Goal: Find specific page/section: Find specific page/section

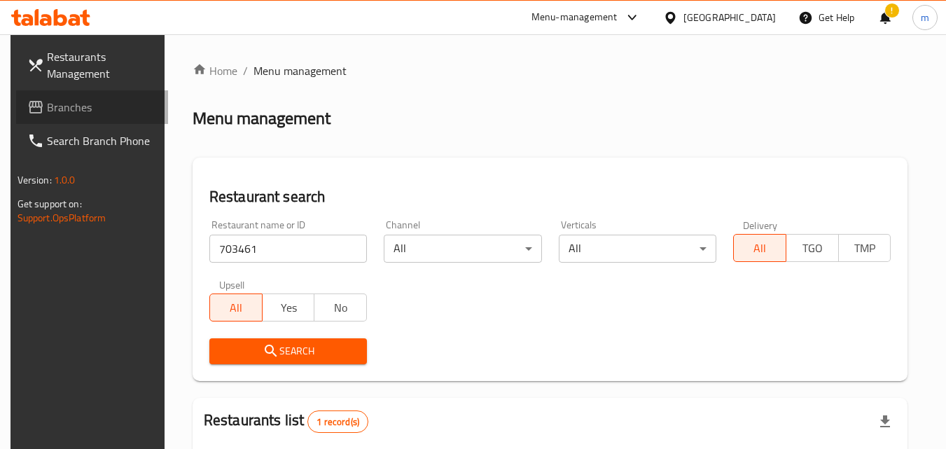
click at [57, 110] on span "Branches" at bounding box center [102, 107] width 111 height 17
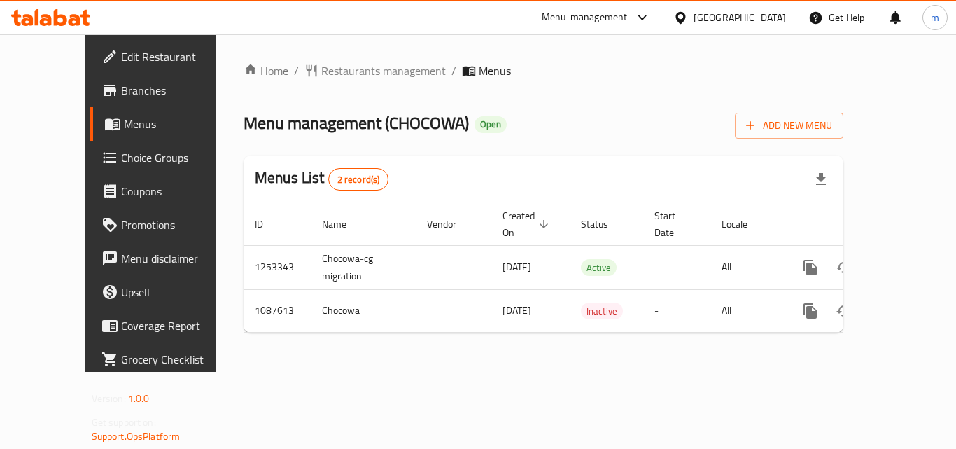
click at [341, 67] on span "Restaurants management" at bounding box center [383, 70] width 125 height 17
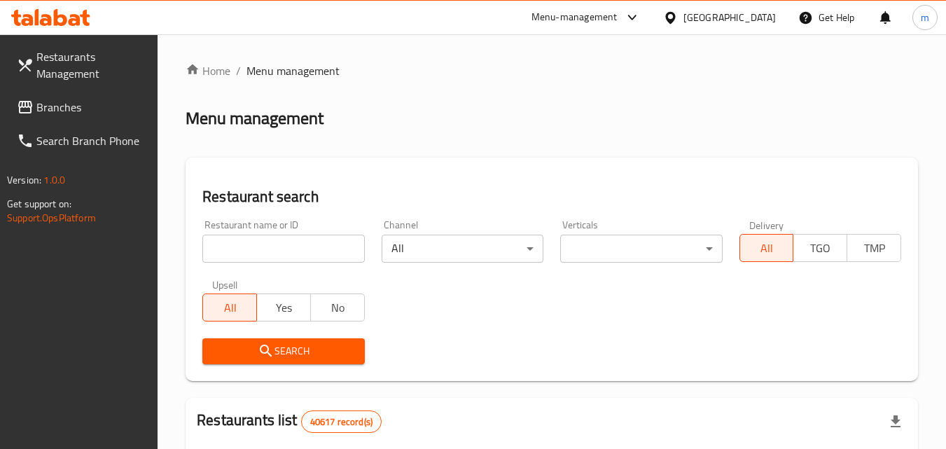
click at [296, 247] on input "search" at bounding box center [283, 248] width 162 height 28
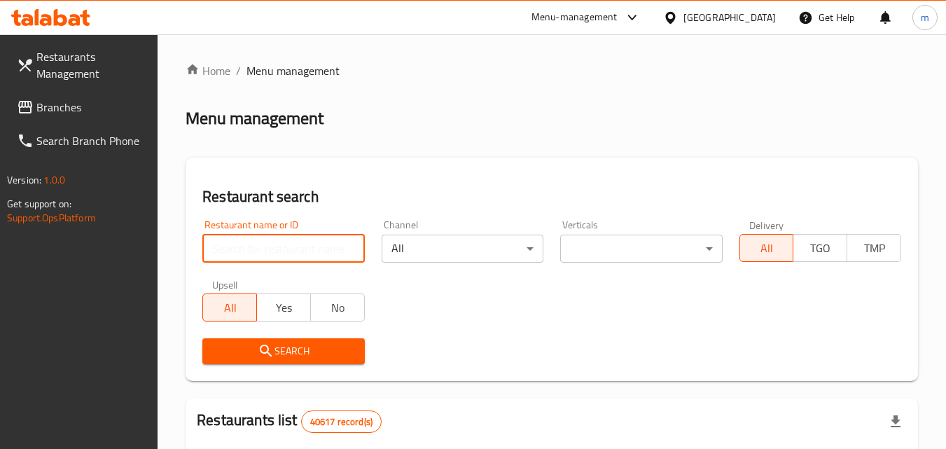
paste input "664740/"
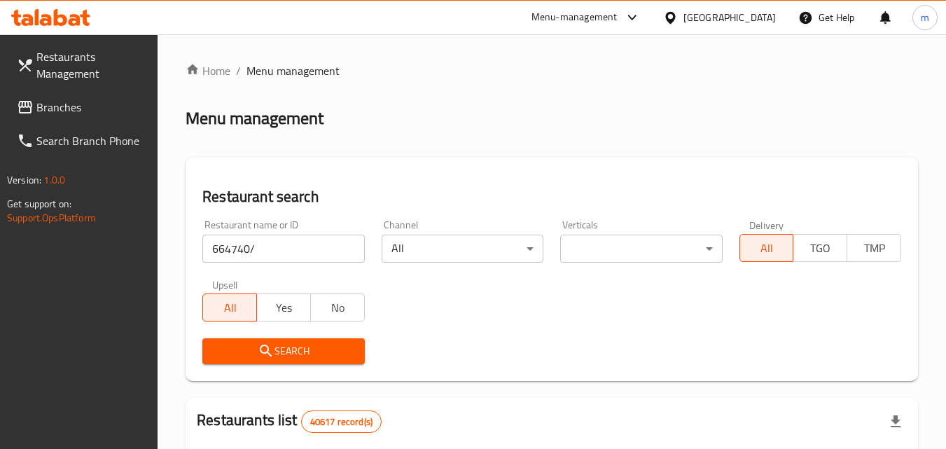
click at [284, 344] on span "Search" at bounding box center [282, 350] width 139 height 17
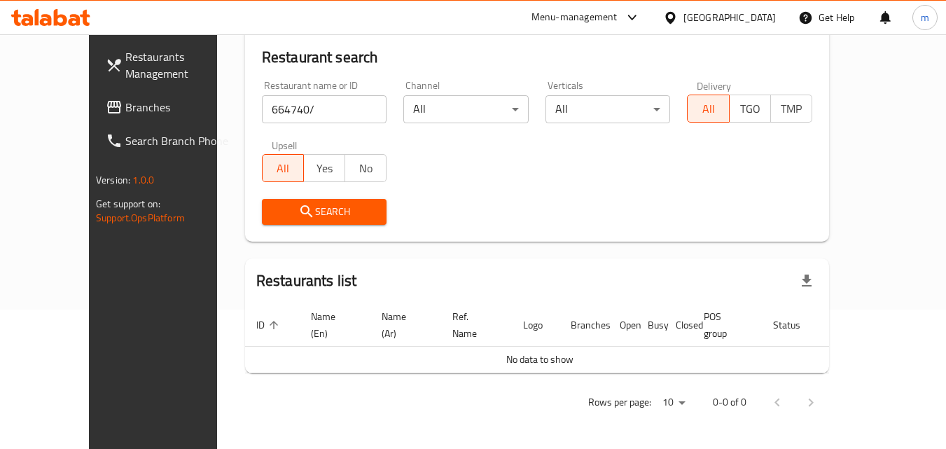
scroll to position [123, 0]
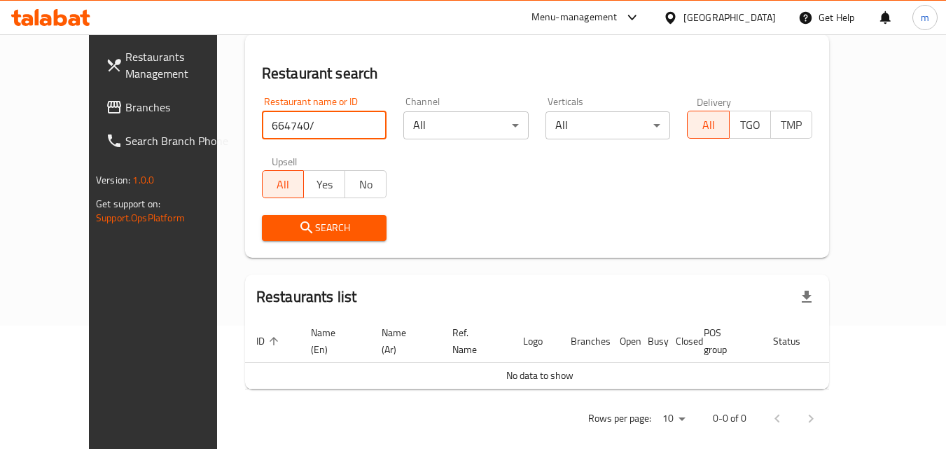
click at [280, 129] on input "664740/" at bounding box center [324, 125] width 125 height 28
type input "664740"
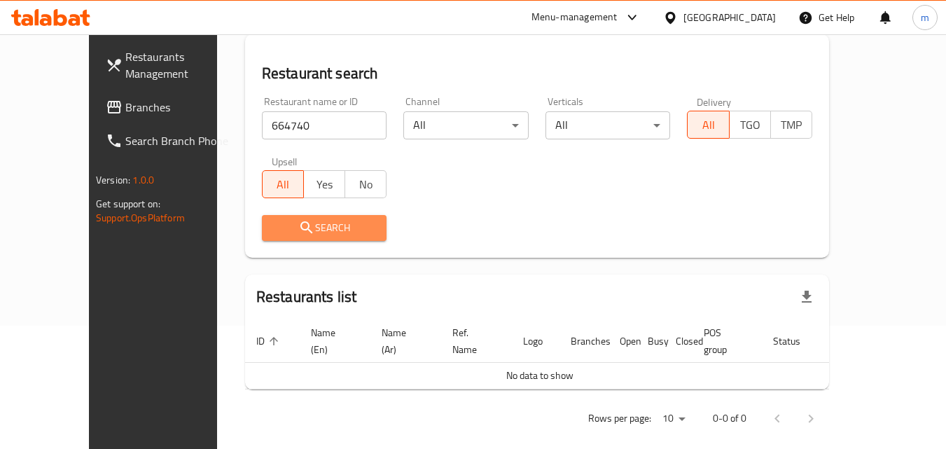
click at [277, 234] on span "Search" at bounding box center [324, 227] width 103 height 17
click at [277, 234] on div at bounding box center [473, 224] width 946 height 449
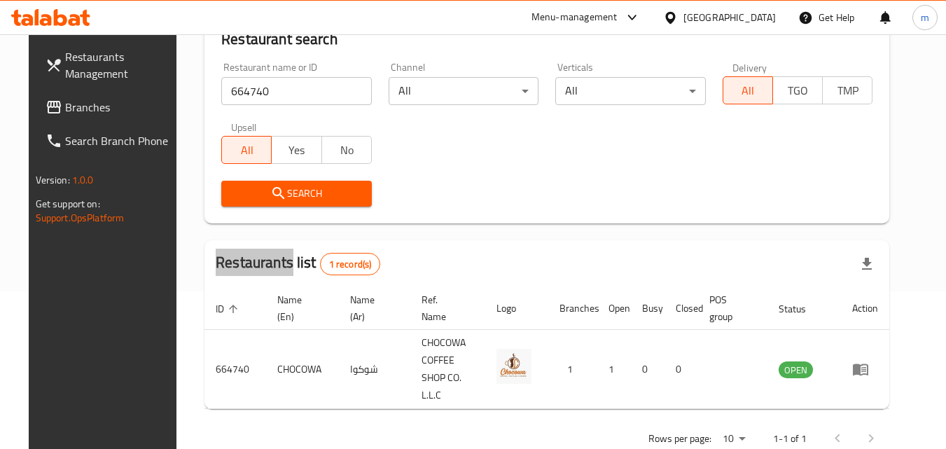
scroll to position [176, 0]
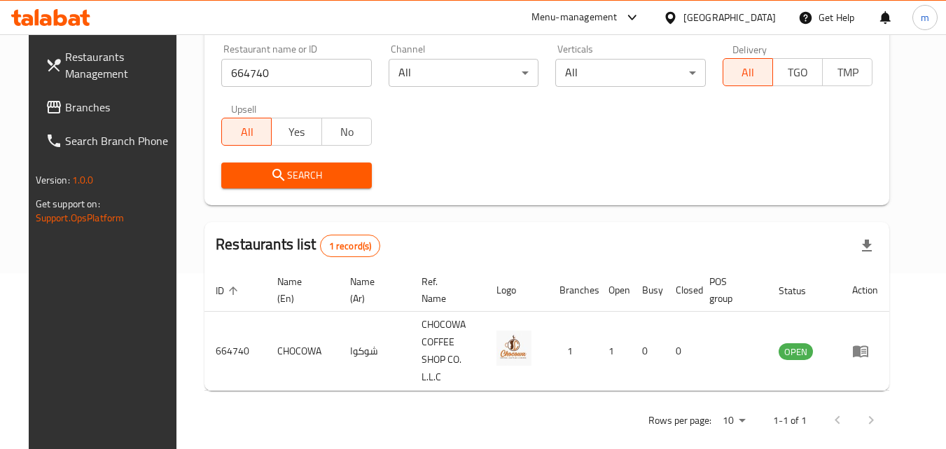
click at [738, 15] on div "[GEOGRAPHIC_DATA]" at bounding box center [729, 17] width 92 height 15
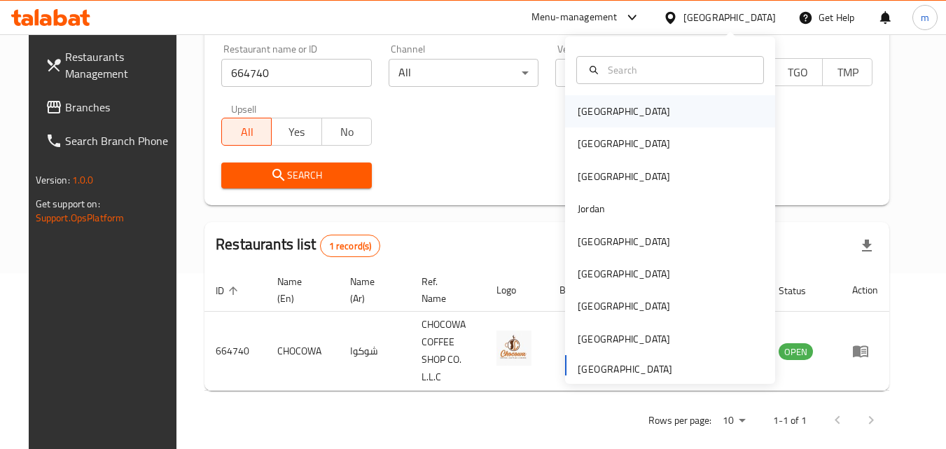
click at [577, 114] on div "Bahrain" at bounding box center [623, 111] width 92 height 15
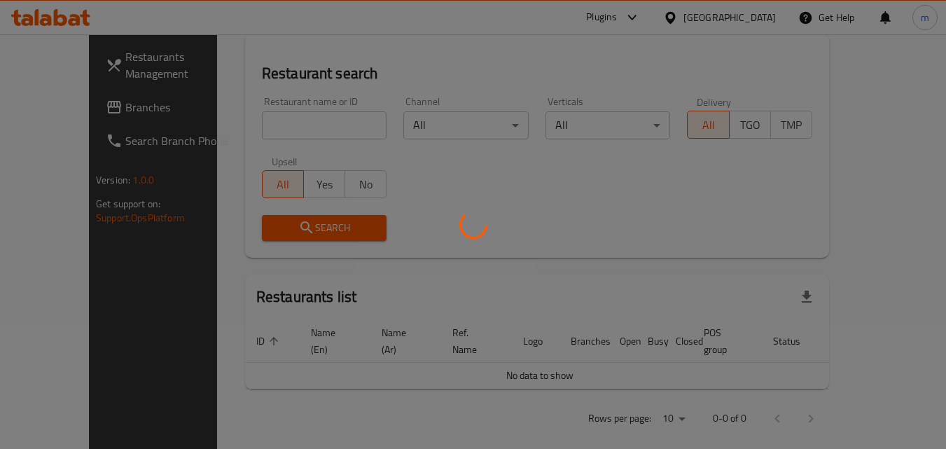
scroll to position [176, 0]
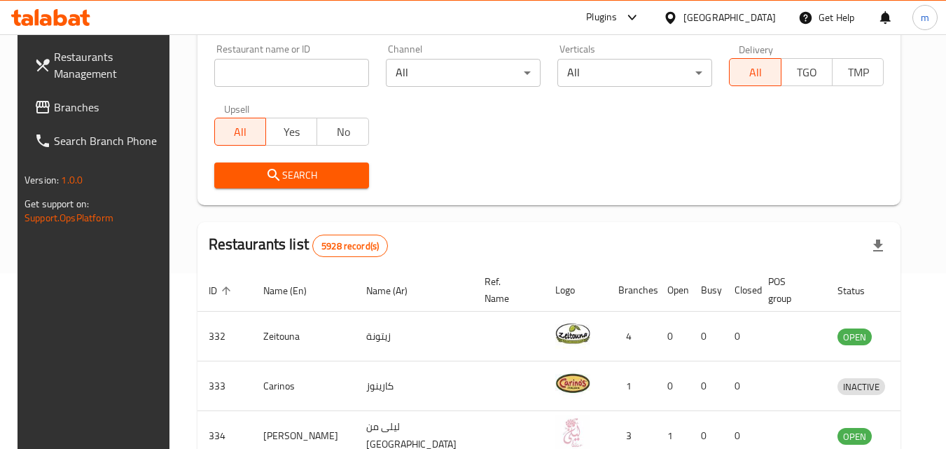
click at [82, 106] on span "Branches" at bounding box center [109, 107] width 111 height 17
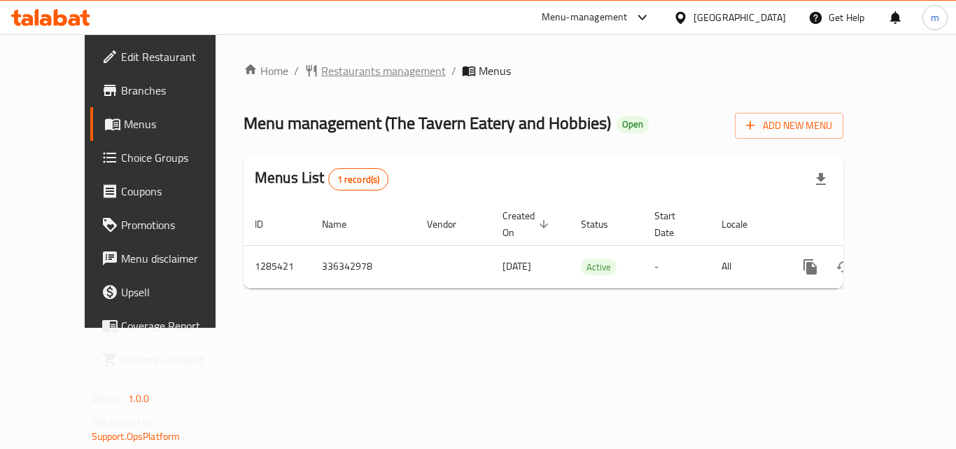
click at [323, 63] on span "Restaurants management" at bounding box center [383, 70] width 125 height 17
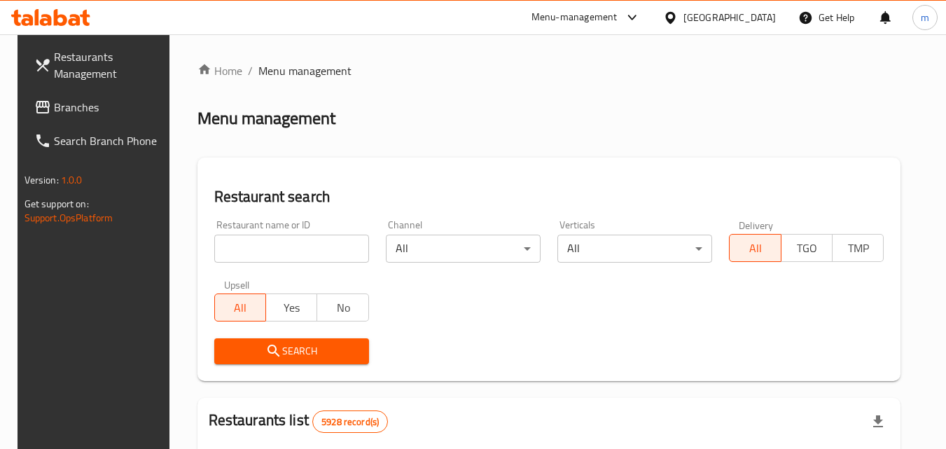
click at [260, 264] on div "Restaurant name or ID Restaurant name or ID" at bounding box center [291, 240] width 171 height 59
click at [267, 253] on input "search" at bounding box center [291, 248] width 155 height 28
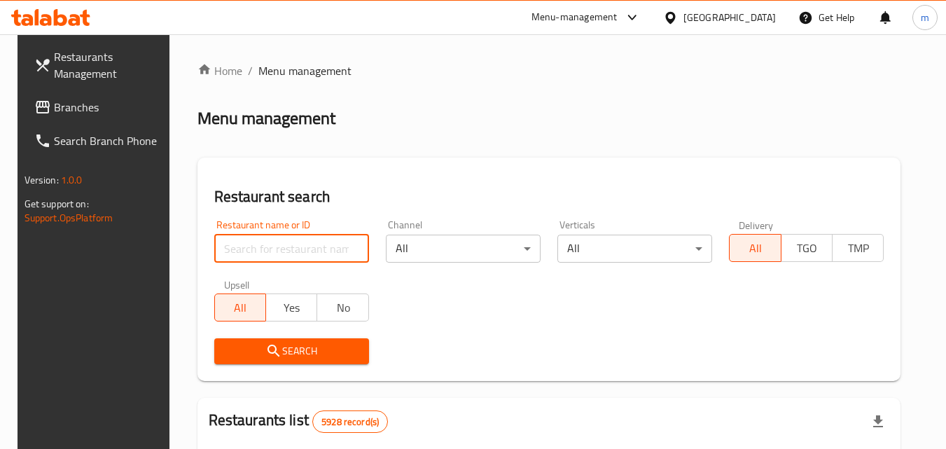
paste input "695949"
type input "695949"
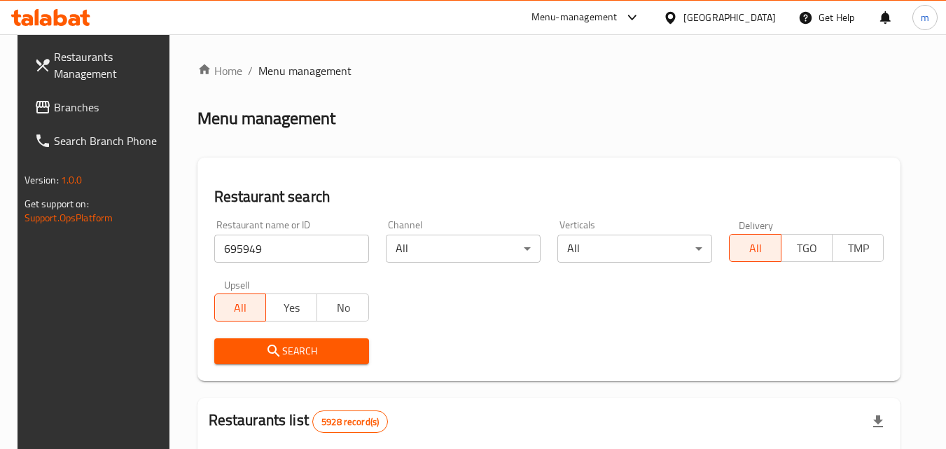
click at [277, 349] on span "Search" at bounding box center [291, 350] width 132 height 17
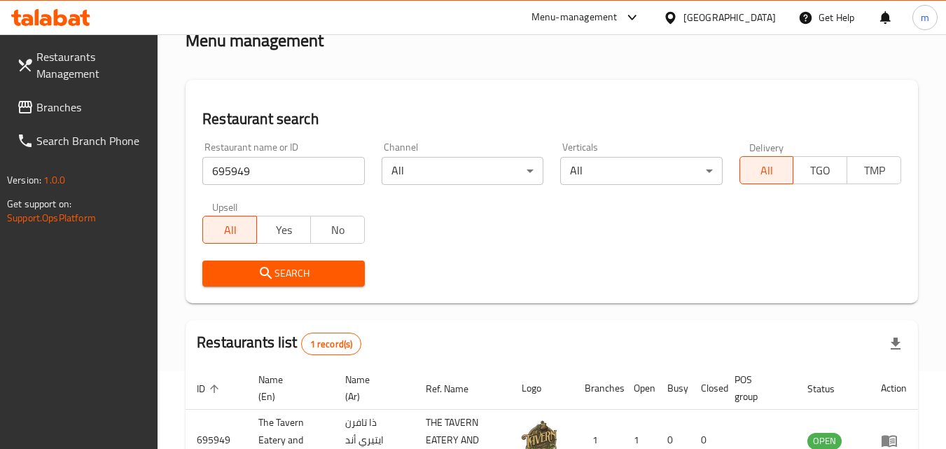
scroll to position [176, 0]
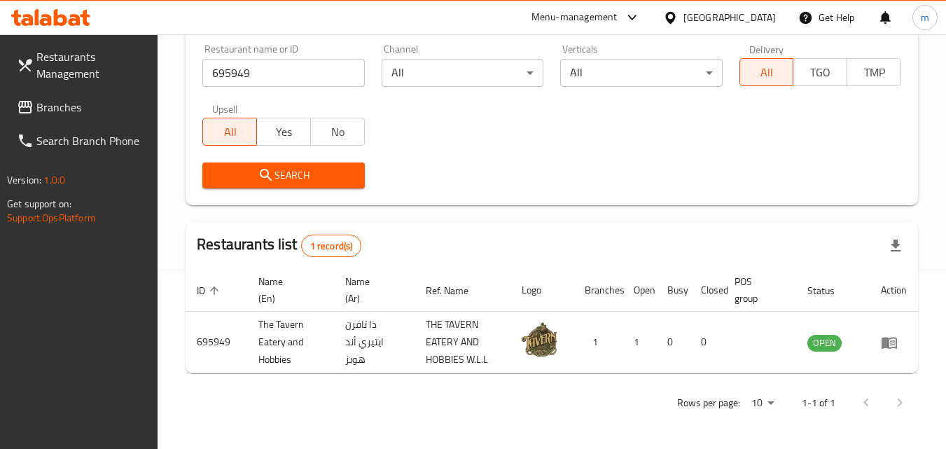
click at [677, 16] on icon at bounding box center [670, 17] width 15 height 15
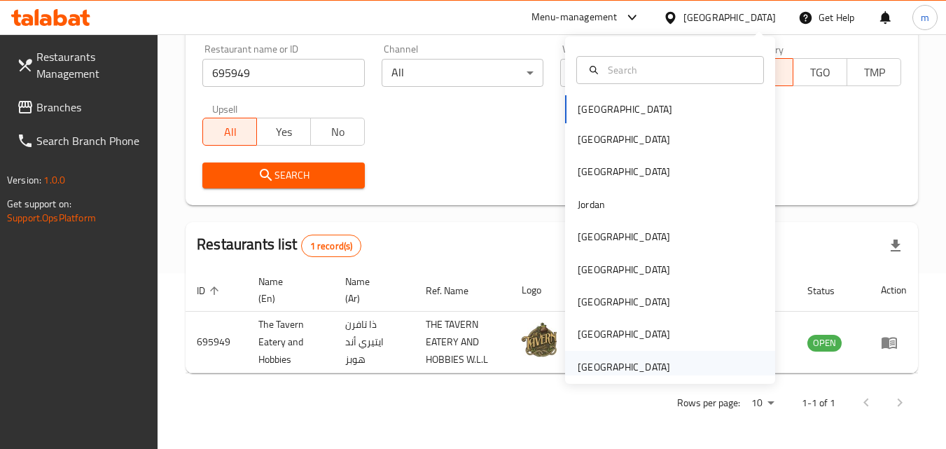
click at [623, 365] on div "[GEOGRAPHIC_DATA]" at bounding box center [623, 366] width 92 height 15
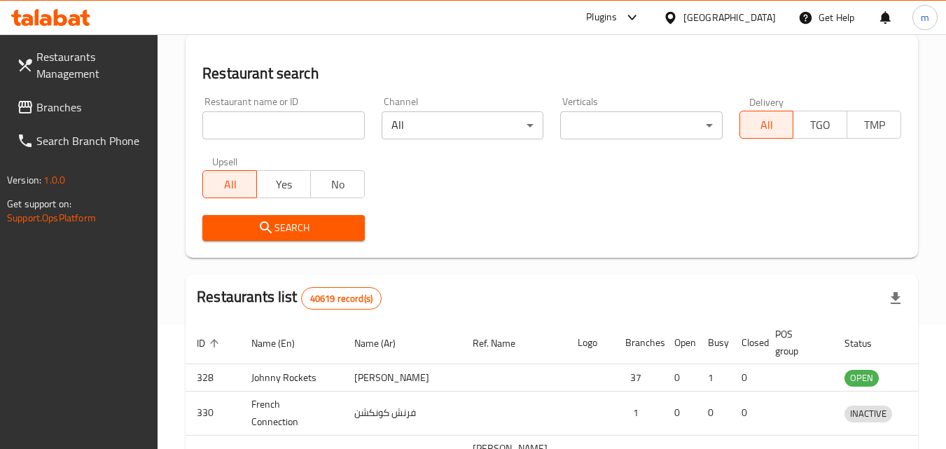
scroll to position [176, 0]
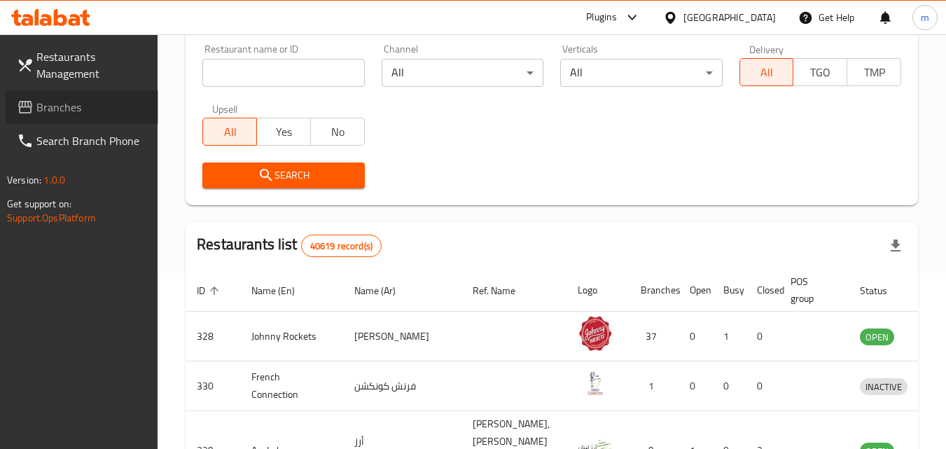
click at [69, 108] on span "Branches" at bounding box center [91, 107] width 111 height 17
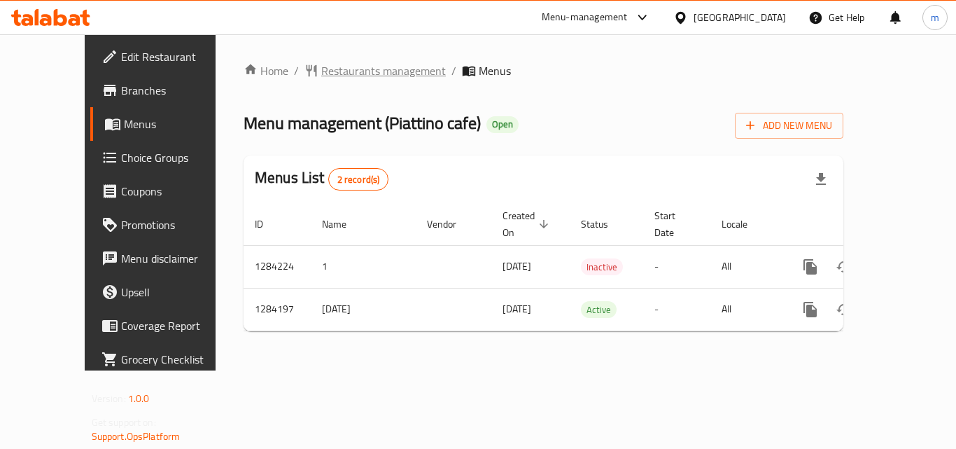
click at [351, 74] on span "Restaurants management" at bounding box center [383, 70] width 125 height 17
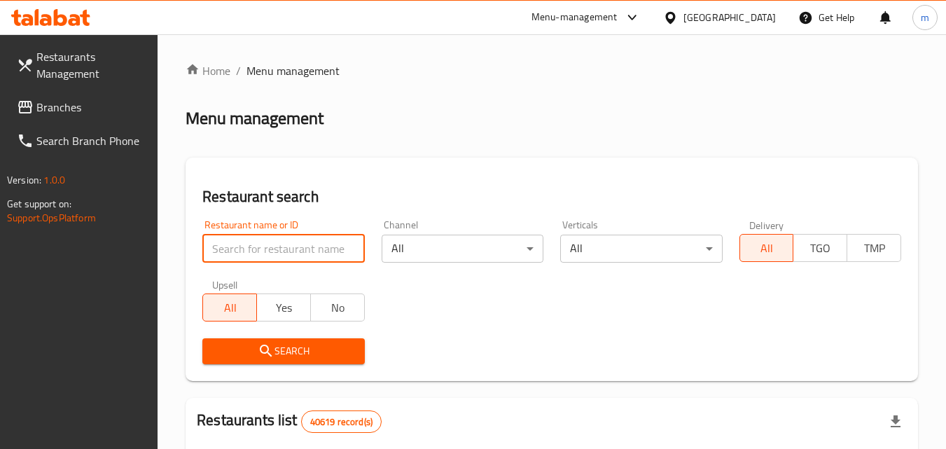
click at [243, 251] on input "search" at bounding box center [283, 248] width 162 height 28
paste input "695605"
type input "695605"
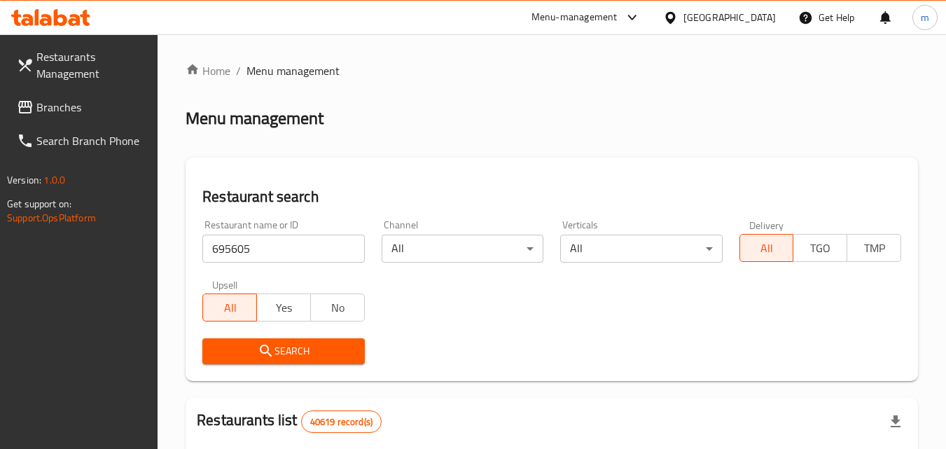
click at [274, 351] on span "Search" at bounding box center [282, 350] width 139 height 17
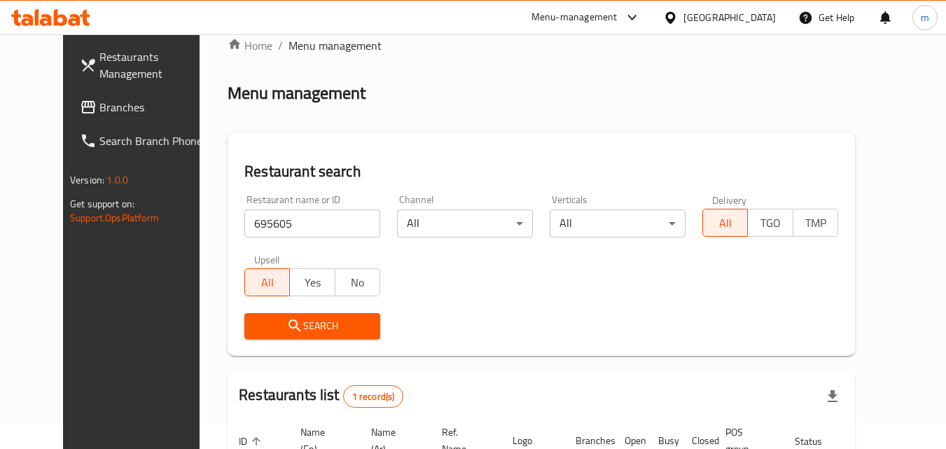
scroll to position [164, 0]
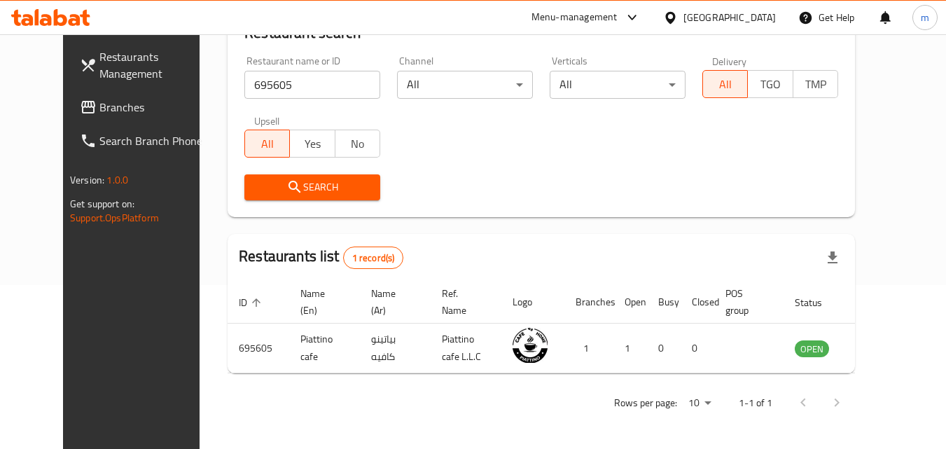
click at [99, 110] on span "Branches" at bounding box center [154, 107] width 111 height 17
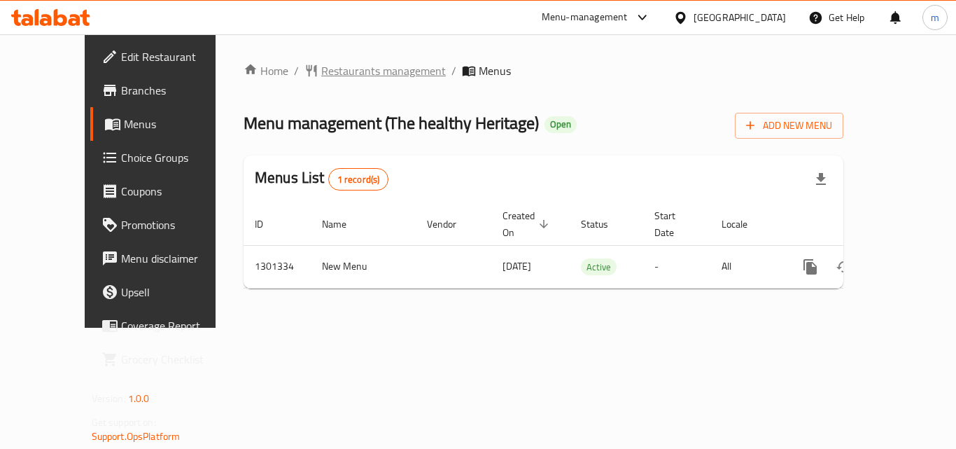
click at [339, 79] on span "Restaurants management" at bounding box center [383, 70] width 125 height 17
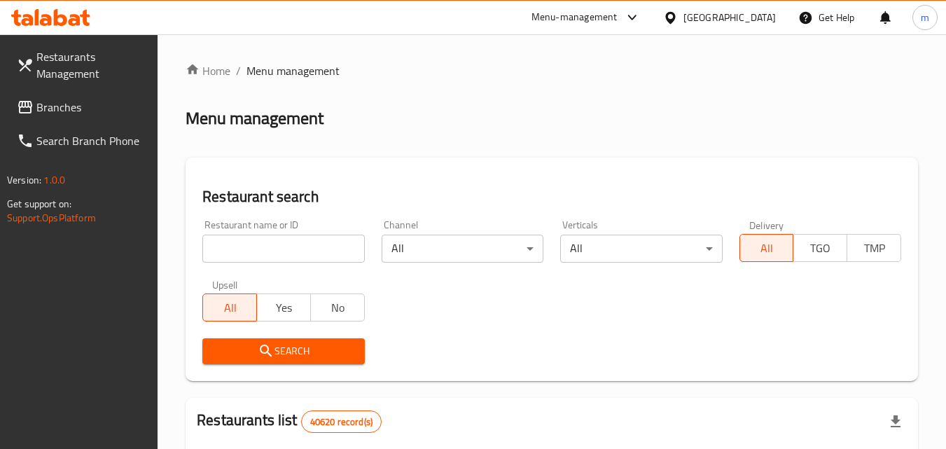
click at [270, 254] on input "search" at bounding box center [283, 248] width 162 height 28
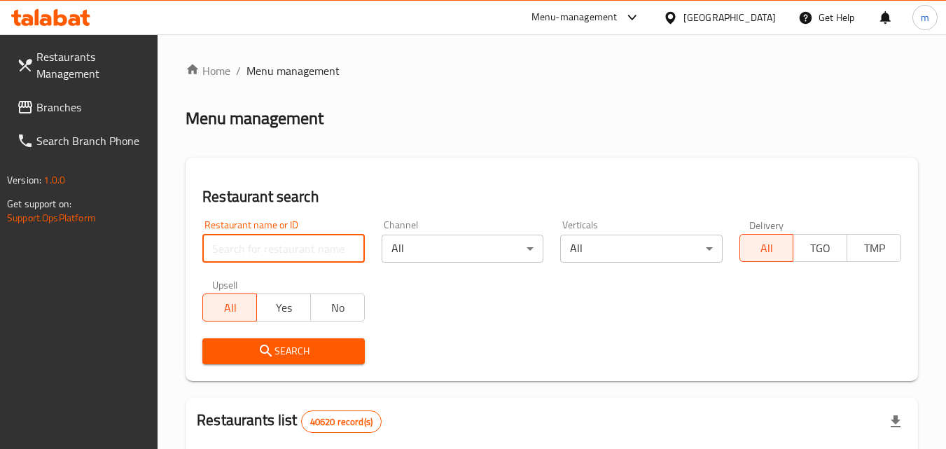
paste input "701977"
type input "701977"
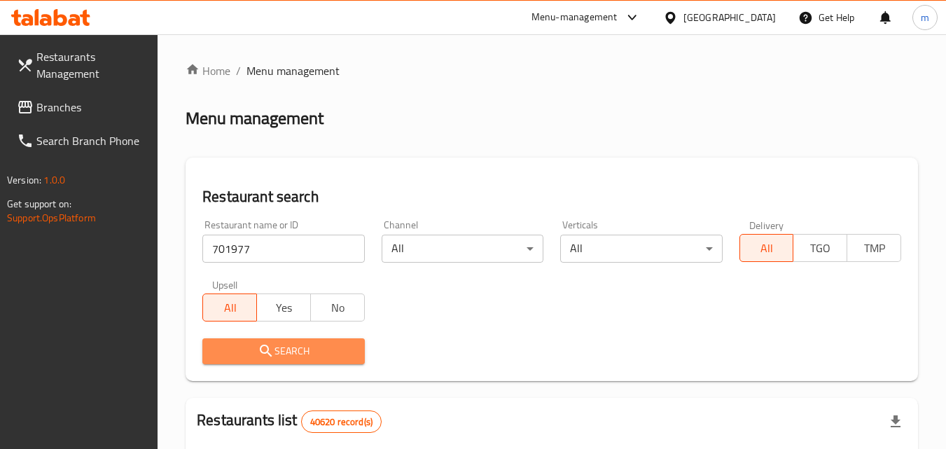
click at [237, 353] on span "Search" at bounding box center [282, 350] width 139 height 17
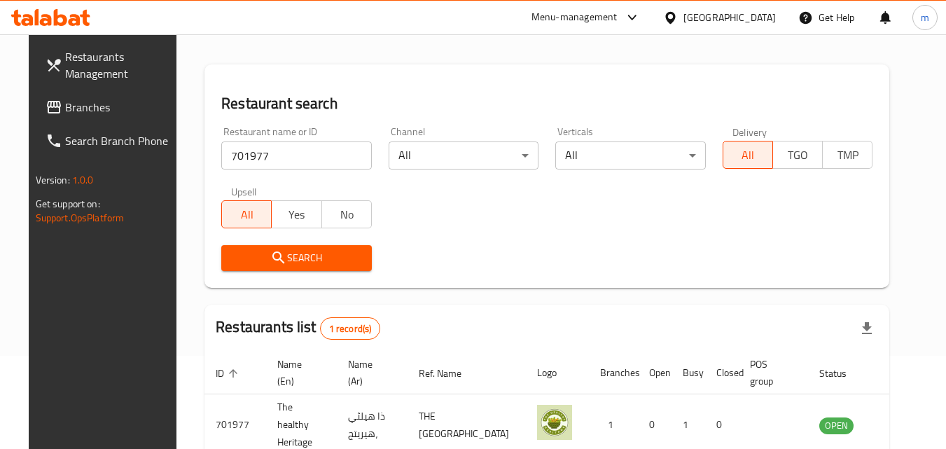
scroll to position [164, 0]
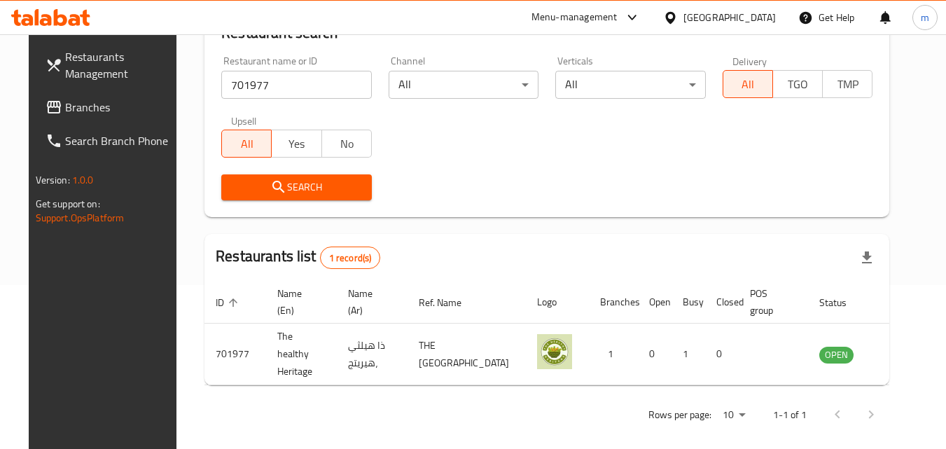
click at [73, 107] on span "Branches" at bounding box center [120, 107] width 111 height 17
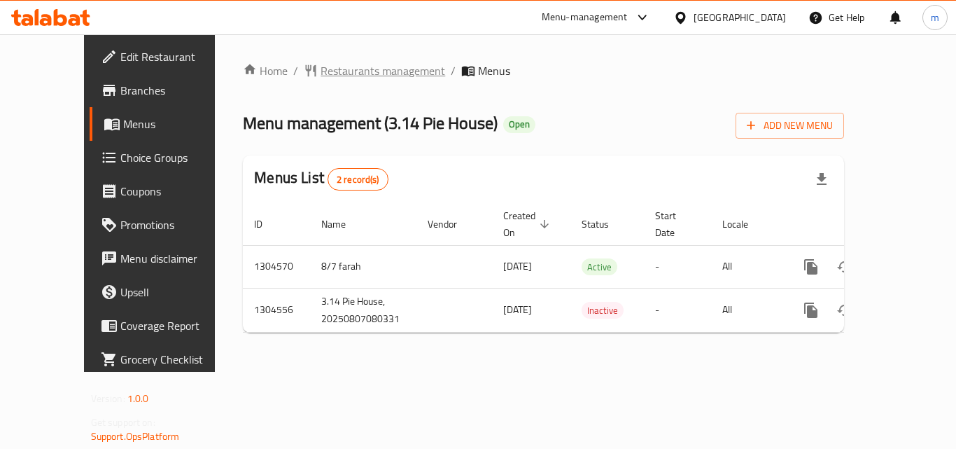
click at [337, 69] on span "Restaurants management" at bounding box center [383, 70] width 125 height 17
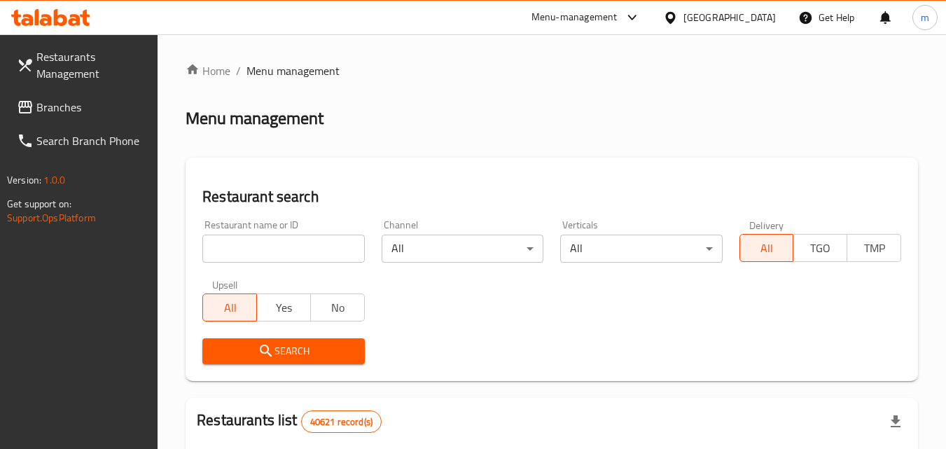
click at [285, 258] on input "search" at bounding box center [283, 248] width 162 height 28
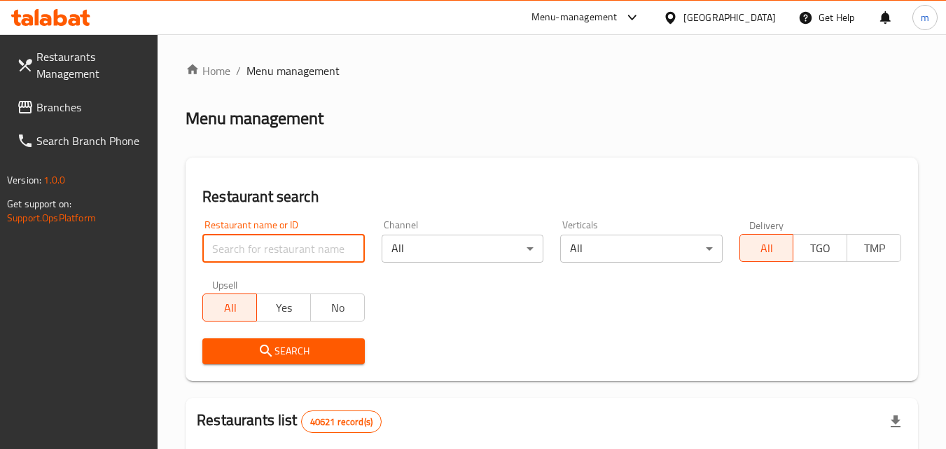
paste input "703307"
type input "703307"
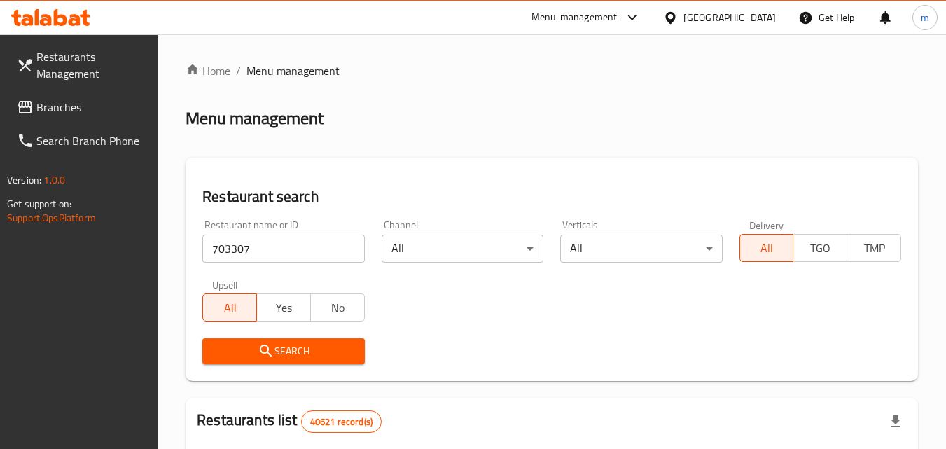
click at [307, 348] on span "Search" at bounding box center [282, 350] width 139 height 17
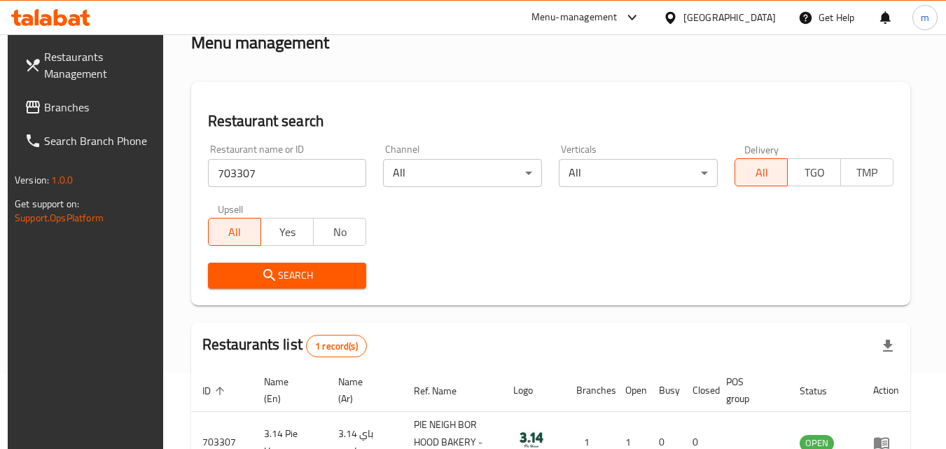
scroll to position [176, 0]
